Goal: Transaction & Acquisition: Purchase product/service

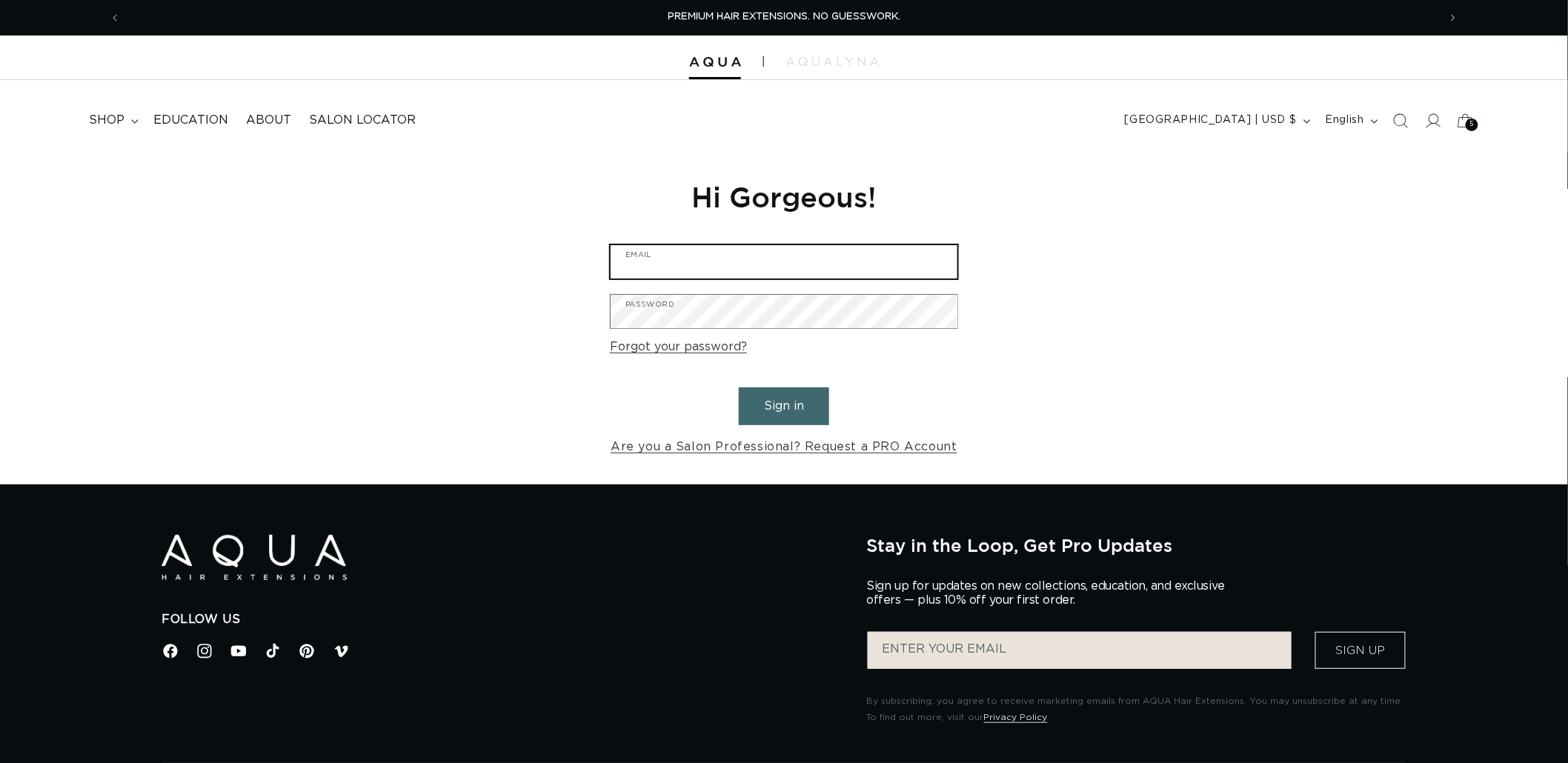
type input "[EMAIL_ADDRESS][DOMAIN_NAME]"
click at [772, 404] on button "Sign in" at bounding box center [783, 407] width 90 height 38
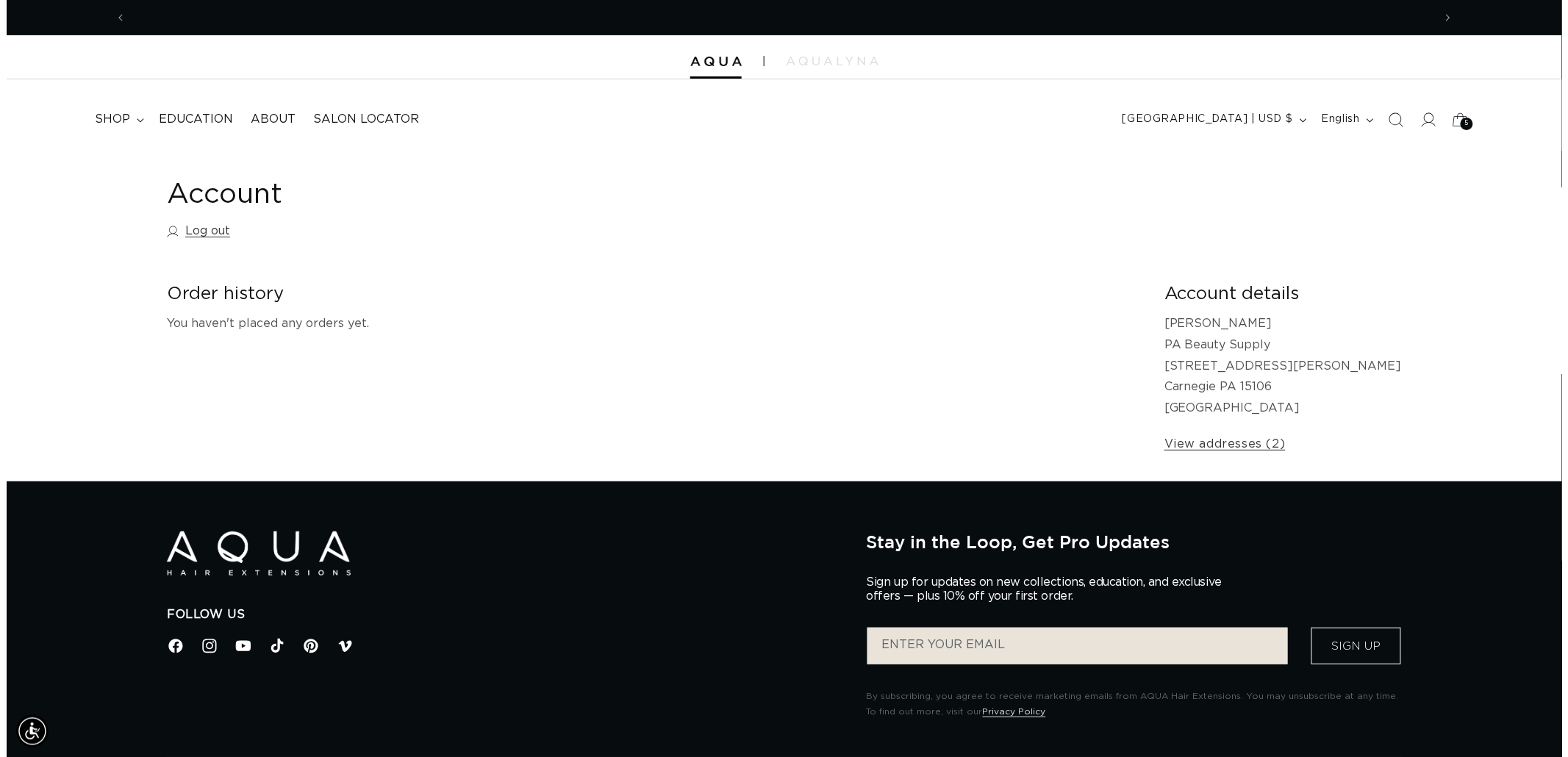
scroll to position [0, 1307]
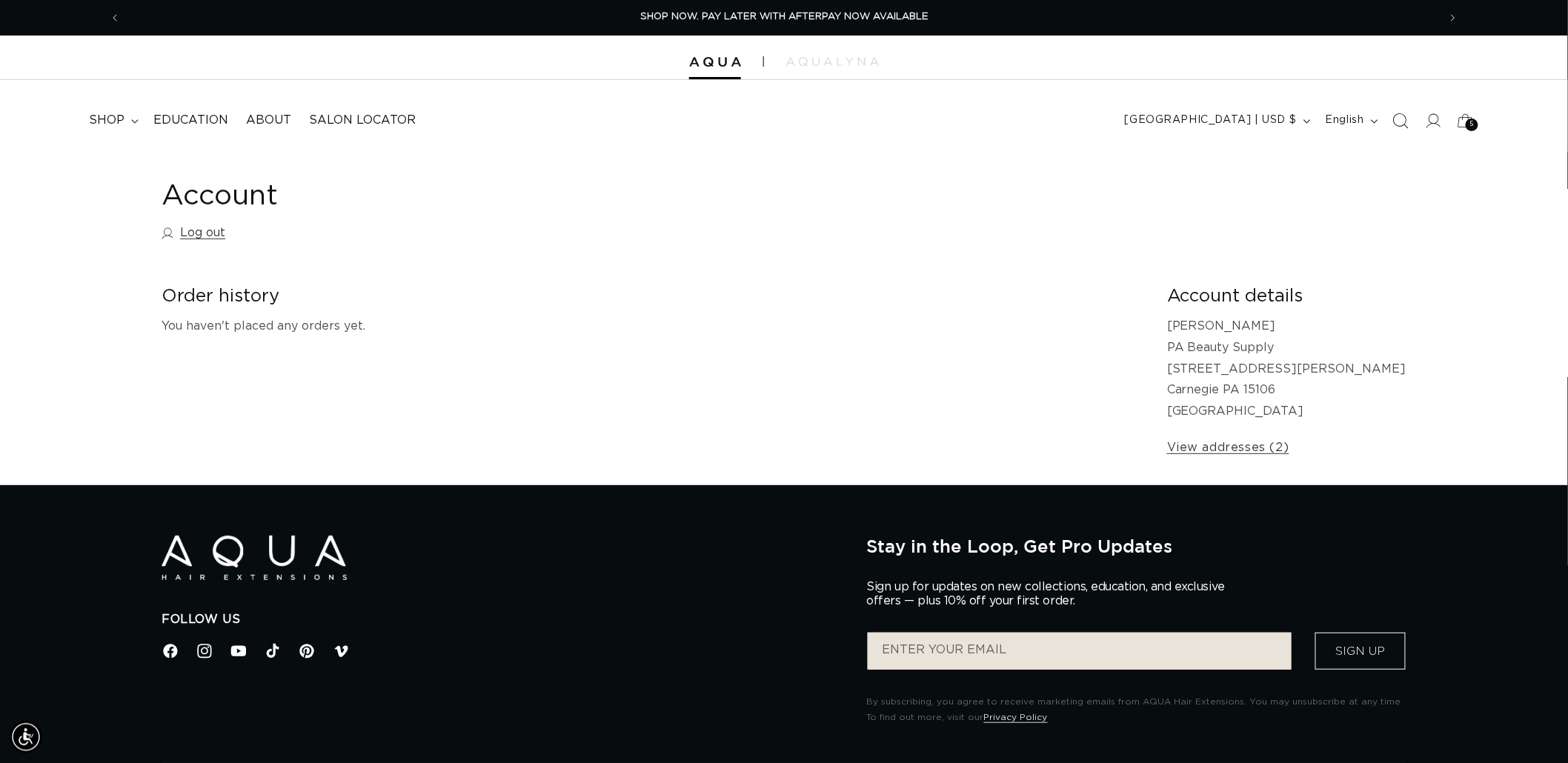
click at [1396, 123] on icon "Search" at bounding box center [1400, 120] width 16 height 16
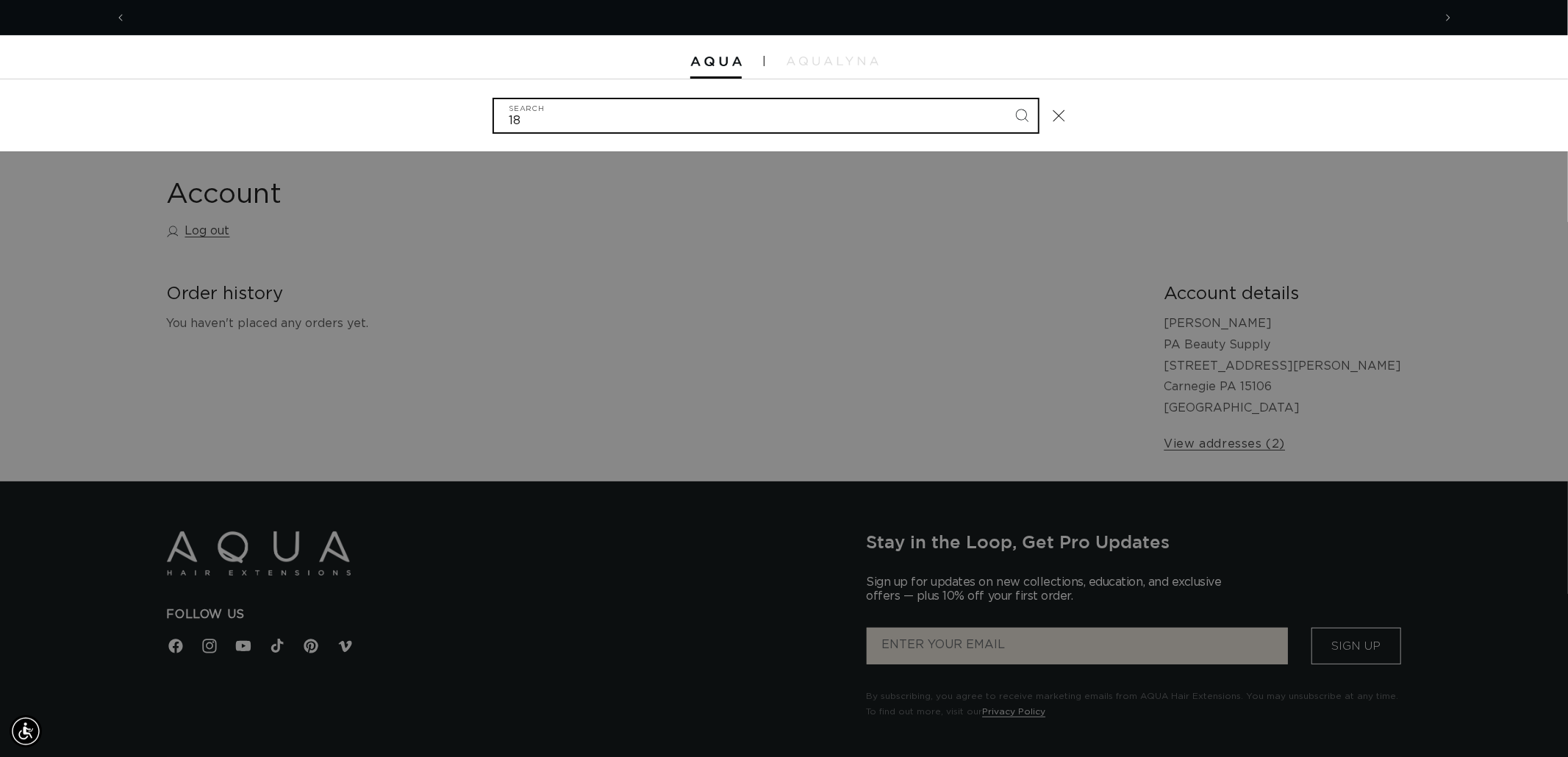
scroll to position [0, 2613]
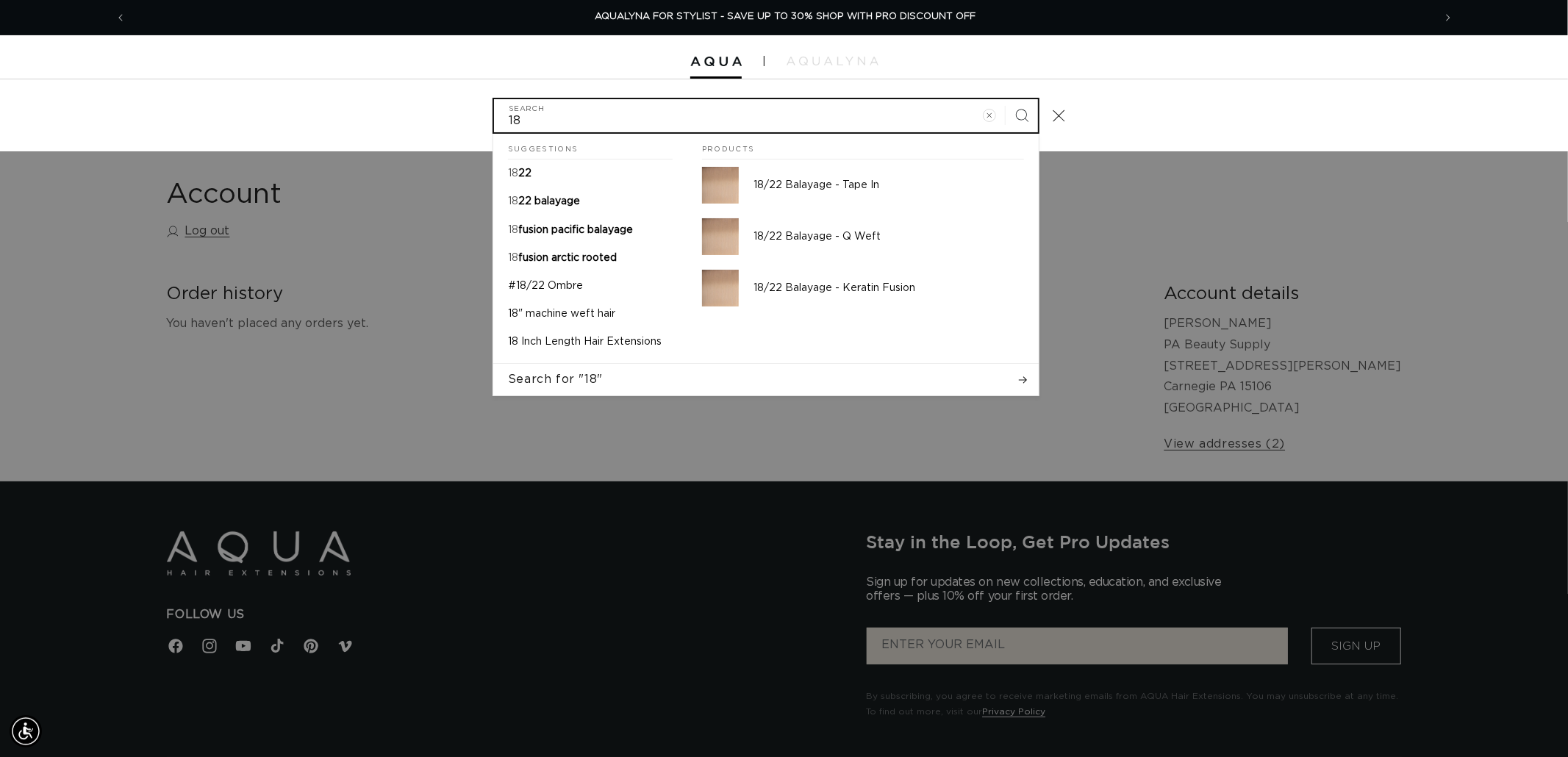
type input "1"
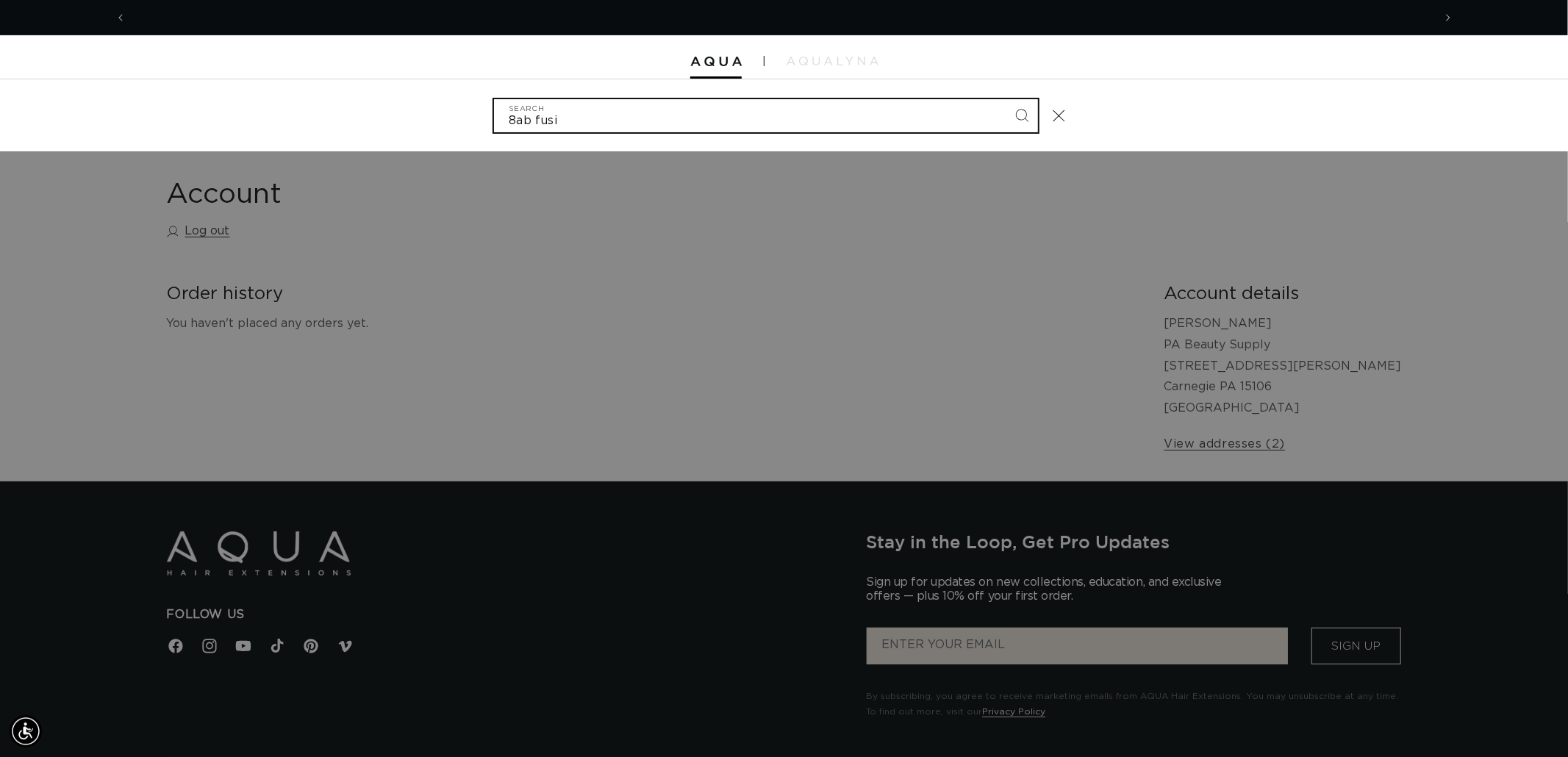
scroll to position [0, 0]
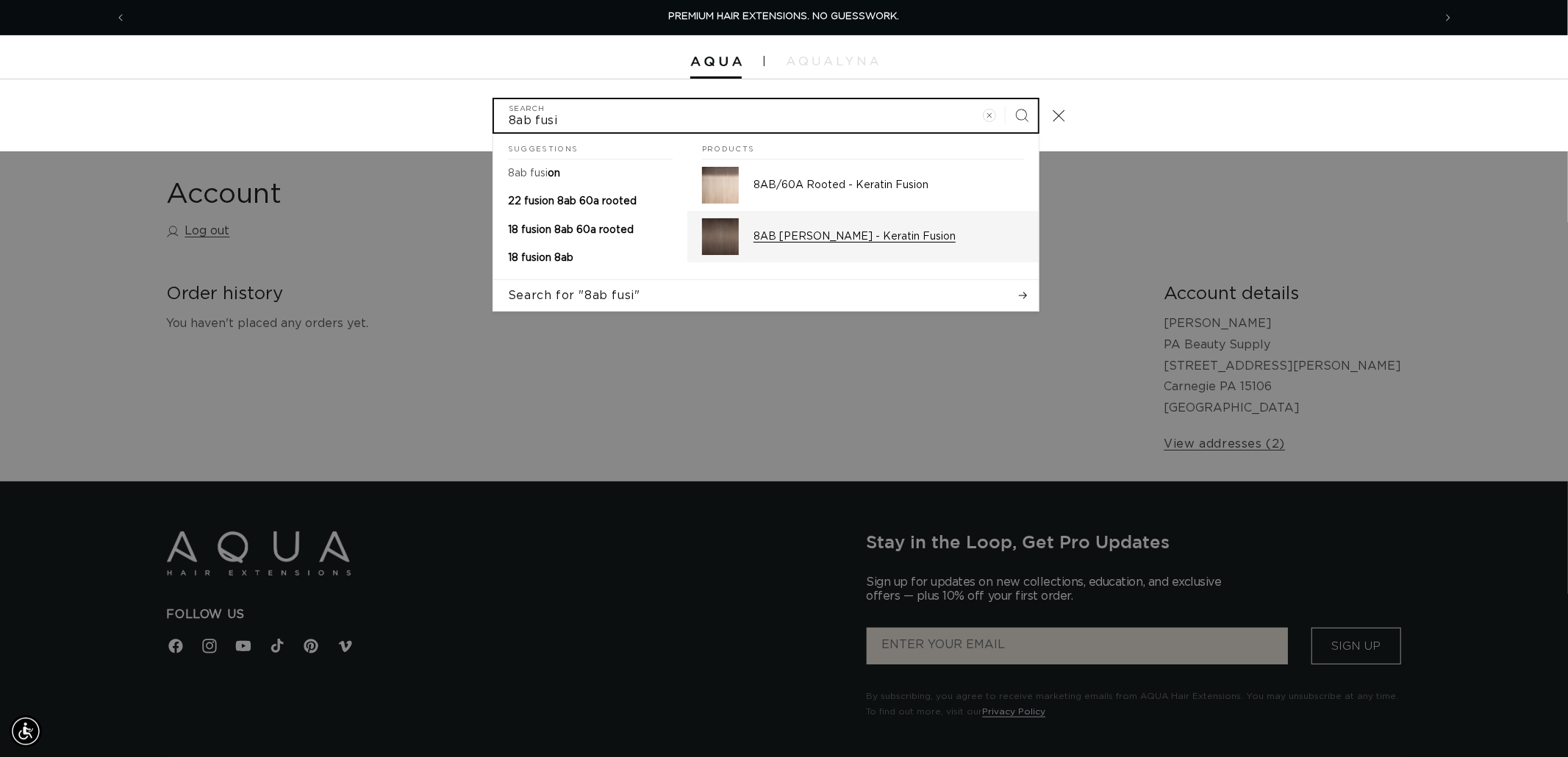
type input "8ab fusi"
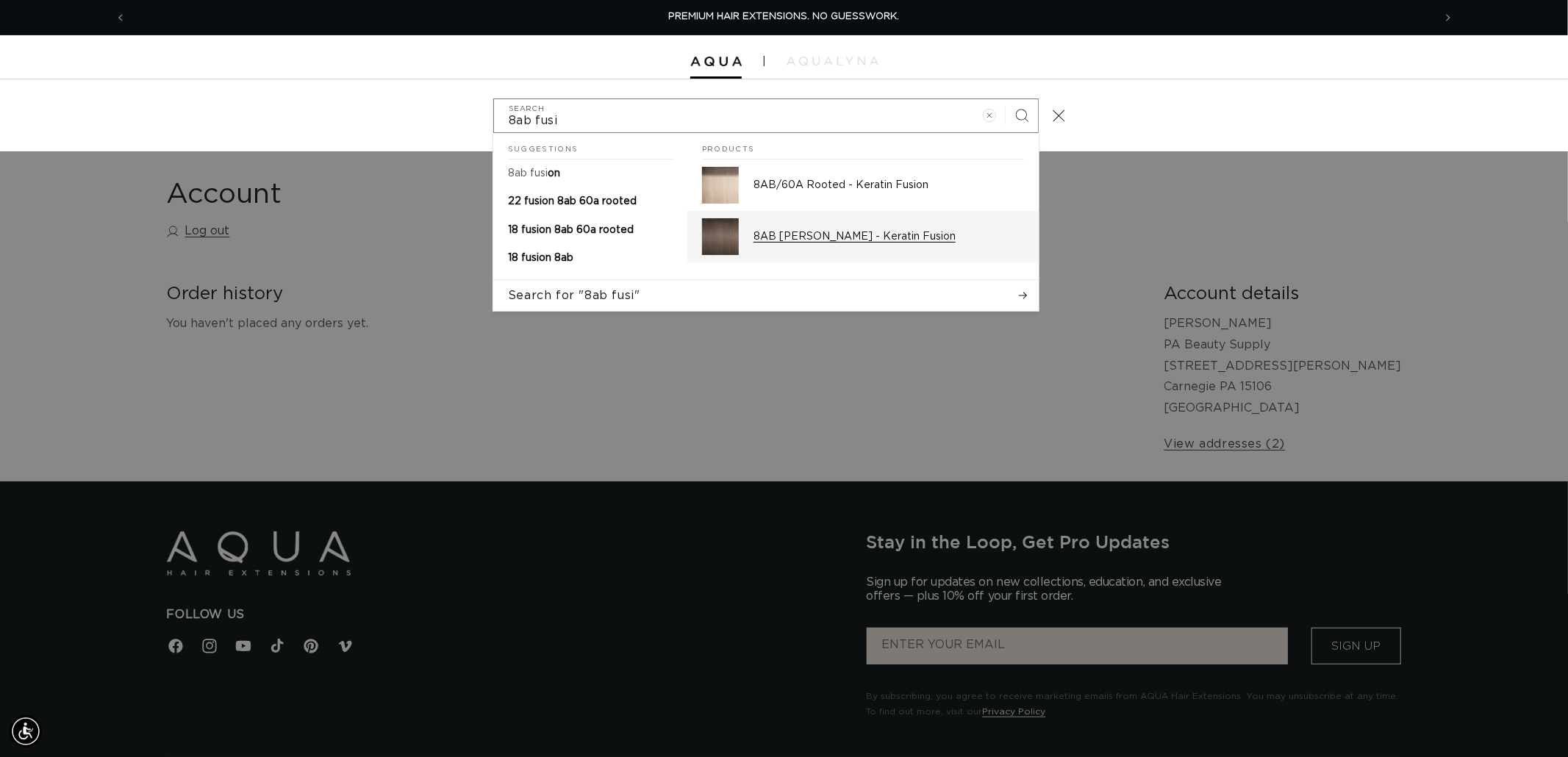
click at [783, 237] on p "8AB Ash Brown - Keratin Fusion" at bounding box center [888, 237] width 271 height 13
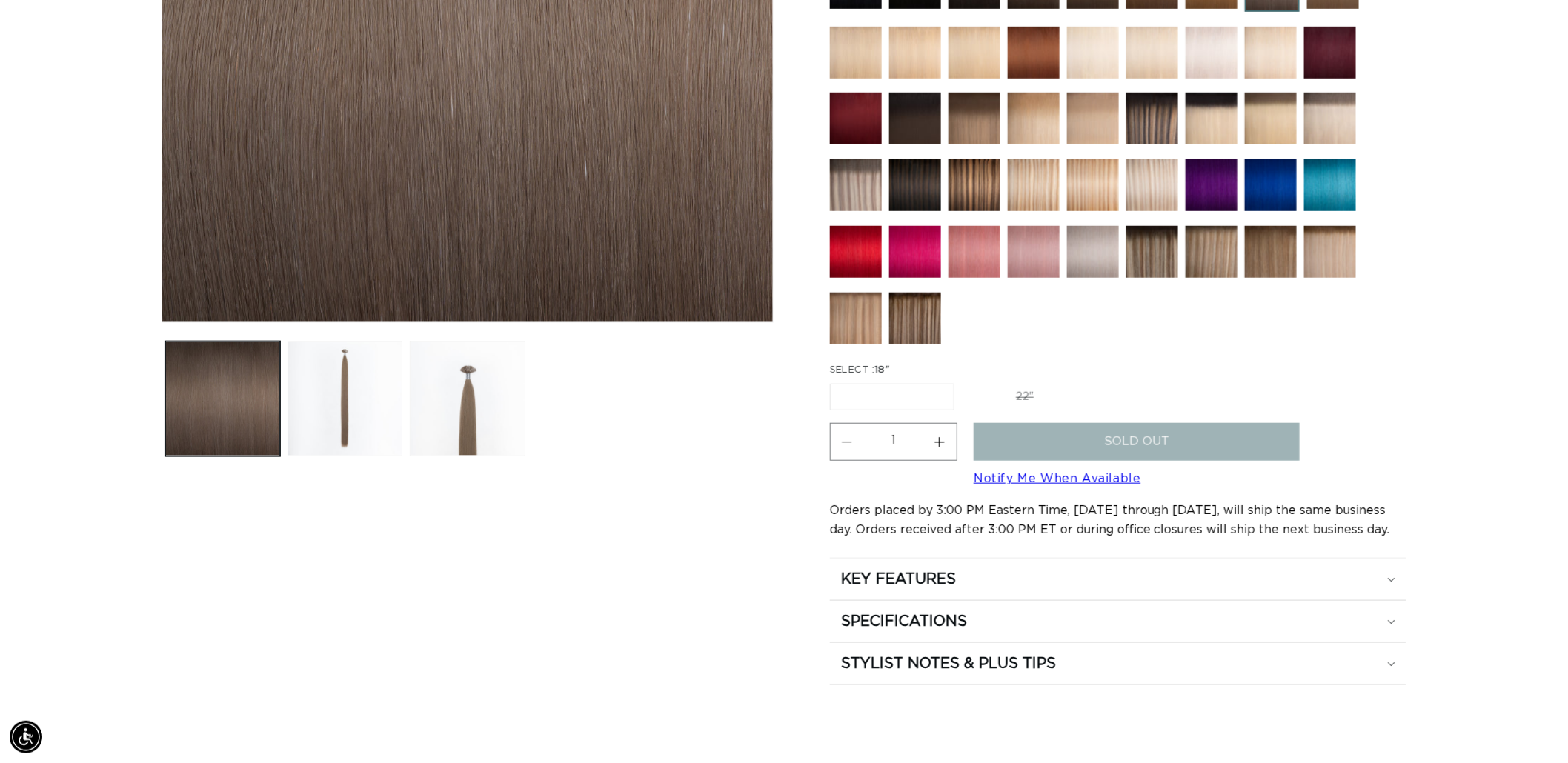
click at [1004, 388] on label "22" Variant sold out or unavailable" at bounding box center [1024, 397] width 126 height 25
click at [962, 381] on input "22" Variant sold out or unavailable" at bounding box center [961, 381] width 1 height 1
radio input "true"
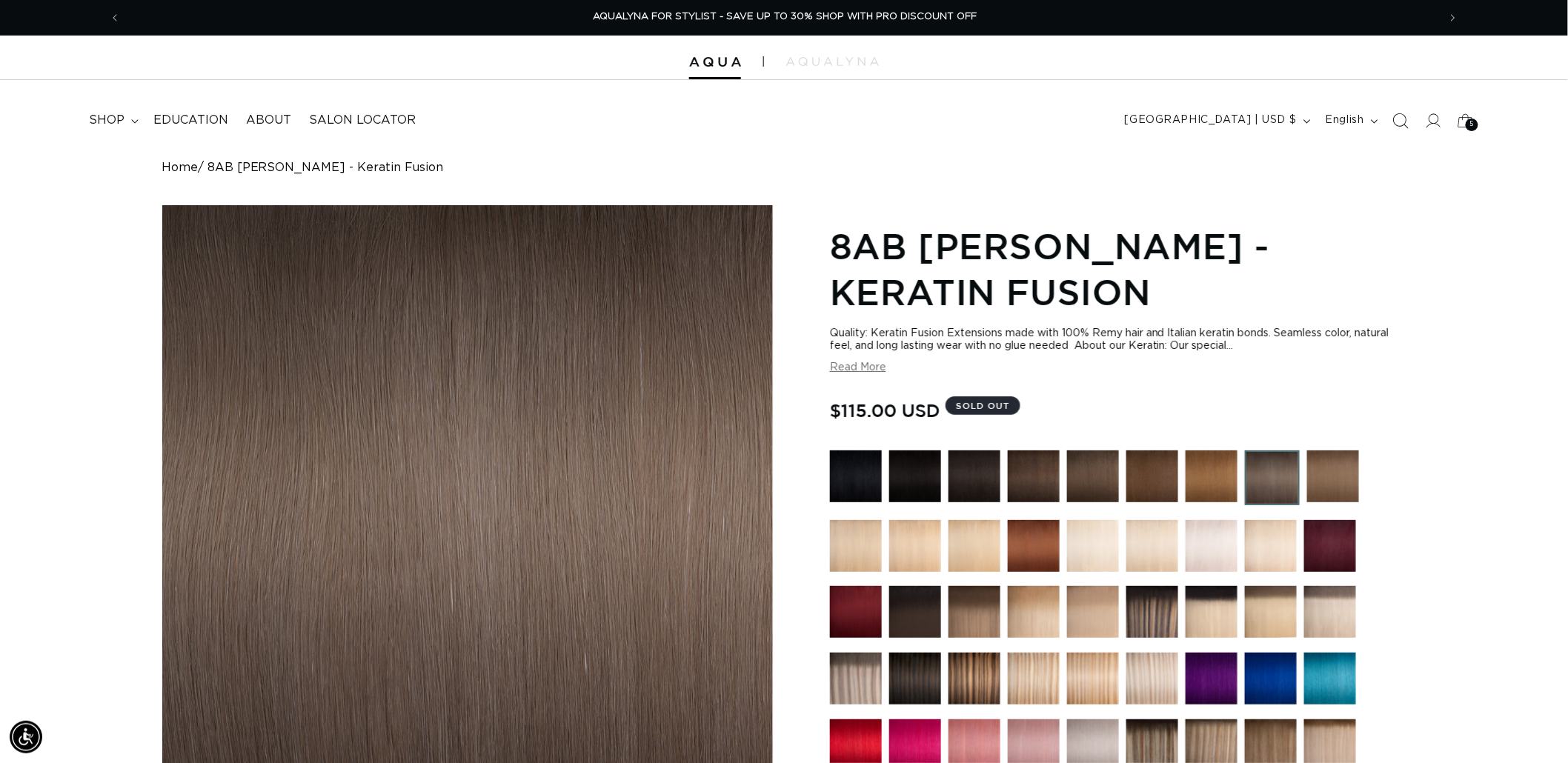
click at [1396, 115] on icon "Search" at bounding box center [1400, 120] width 16 height 16
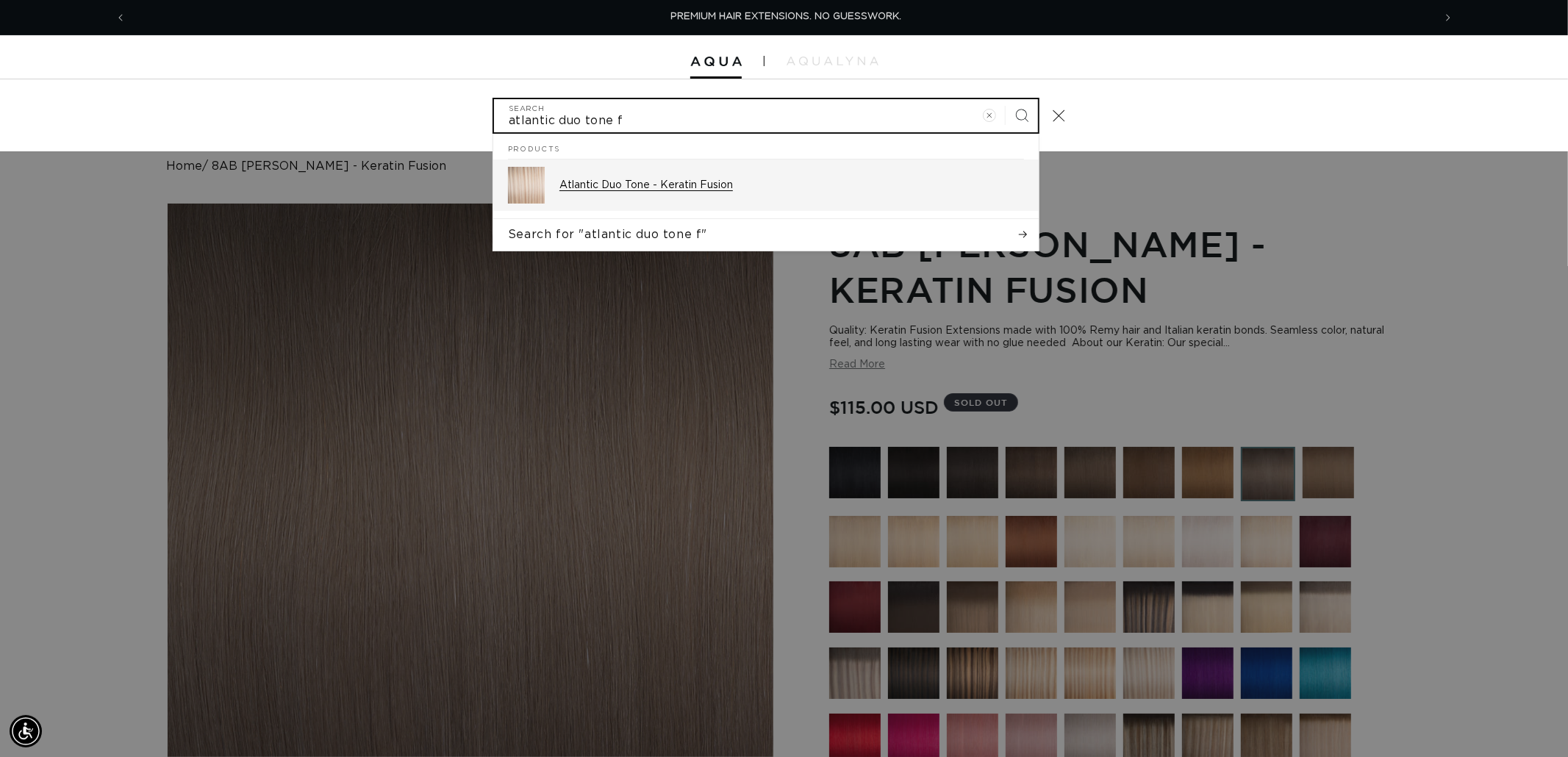
type input "atlantic duo tone f"
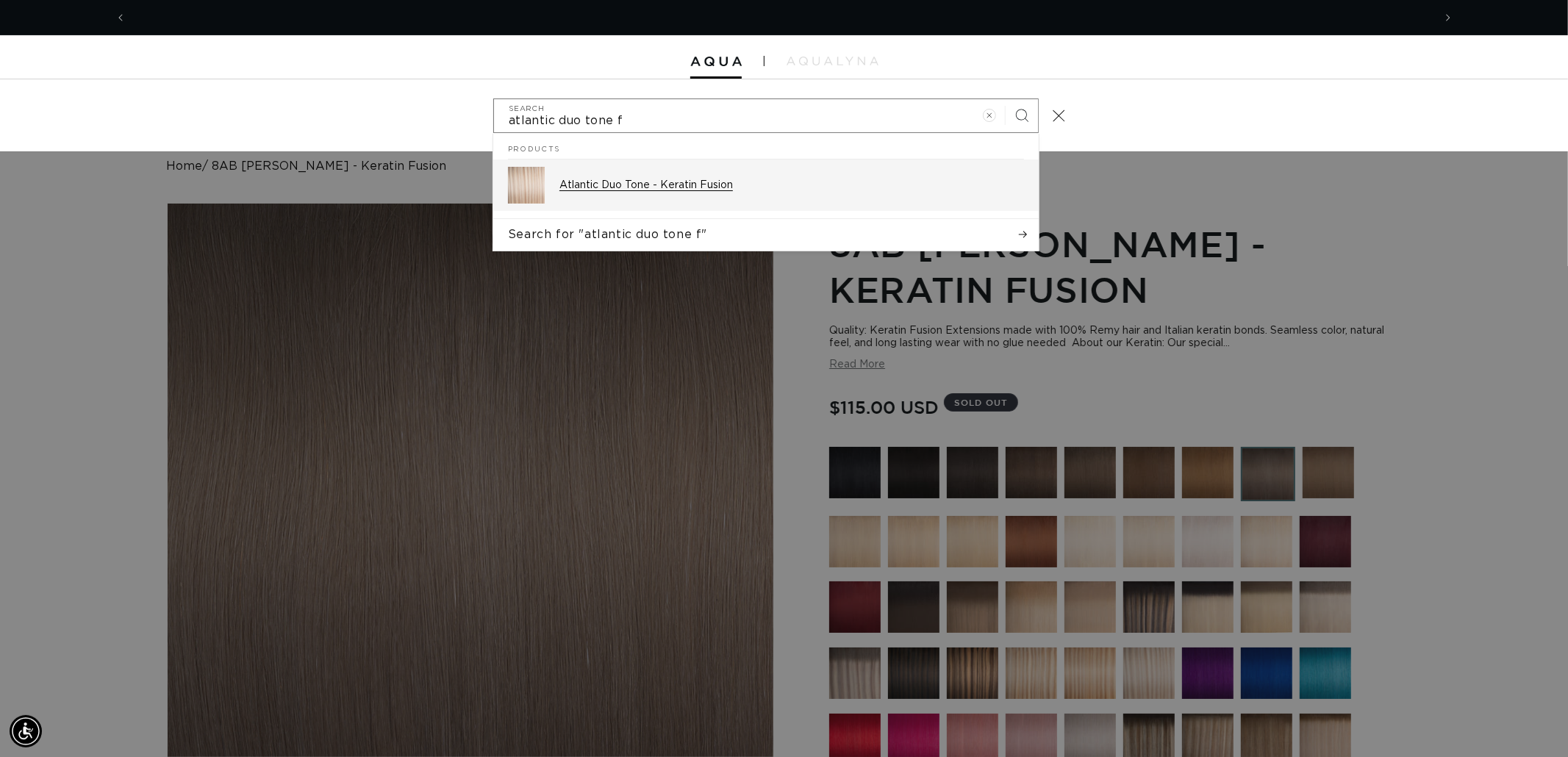
click at [668, 164] on link "Atlantic Duo Tone - Keratin Fusion" at bounding box center [765, 185] width 545 height 52
